Goal: Transaction & Acquisition: Purchase product/service

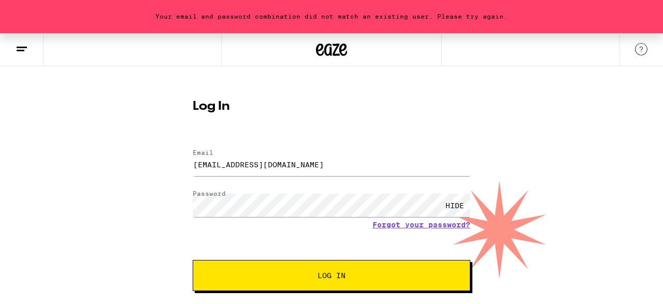
click at [193, 260] on button "Log In" at bounding box center [331, 275] width 277 height 31
